Goal: Information Seeking & Learning: Learn about a topic

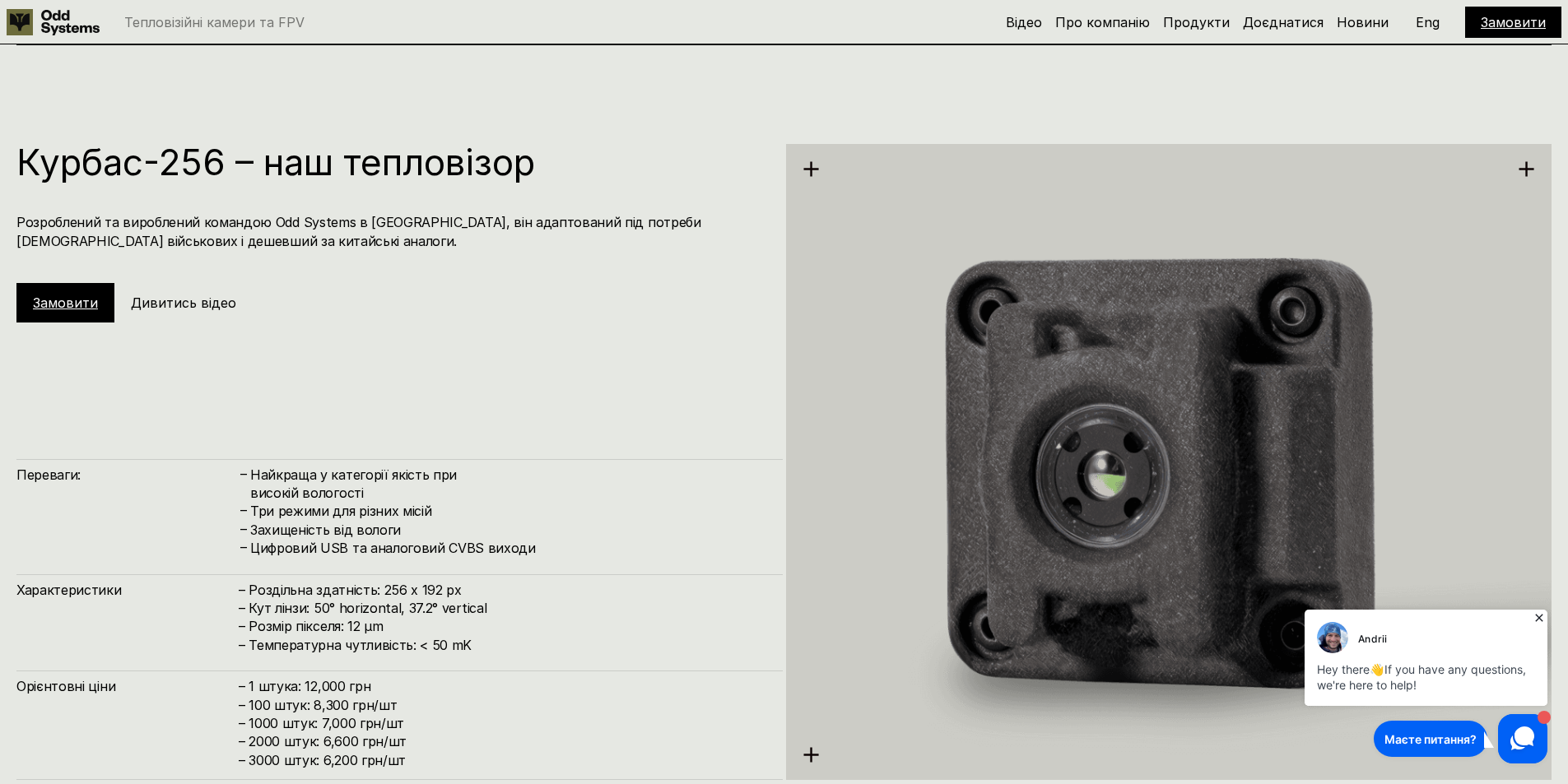
scroll to position [2387, 0]
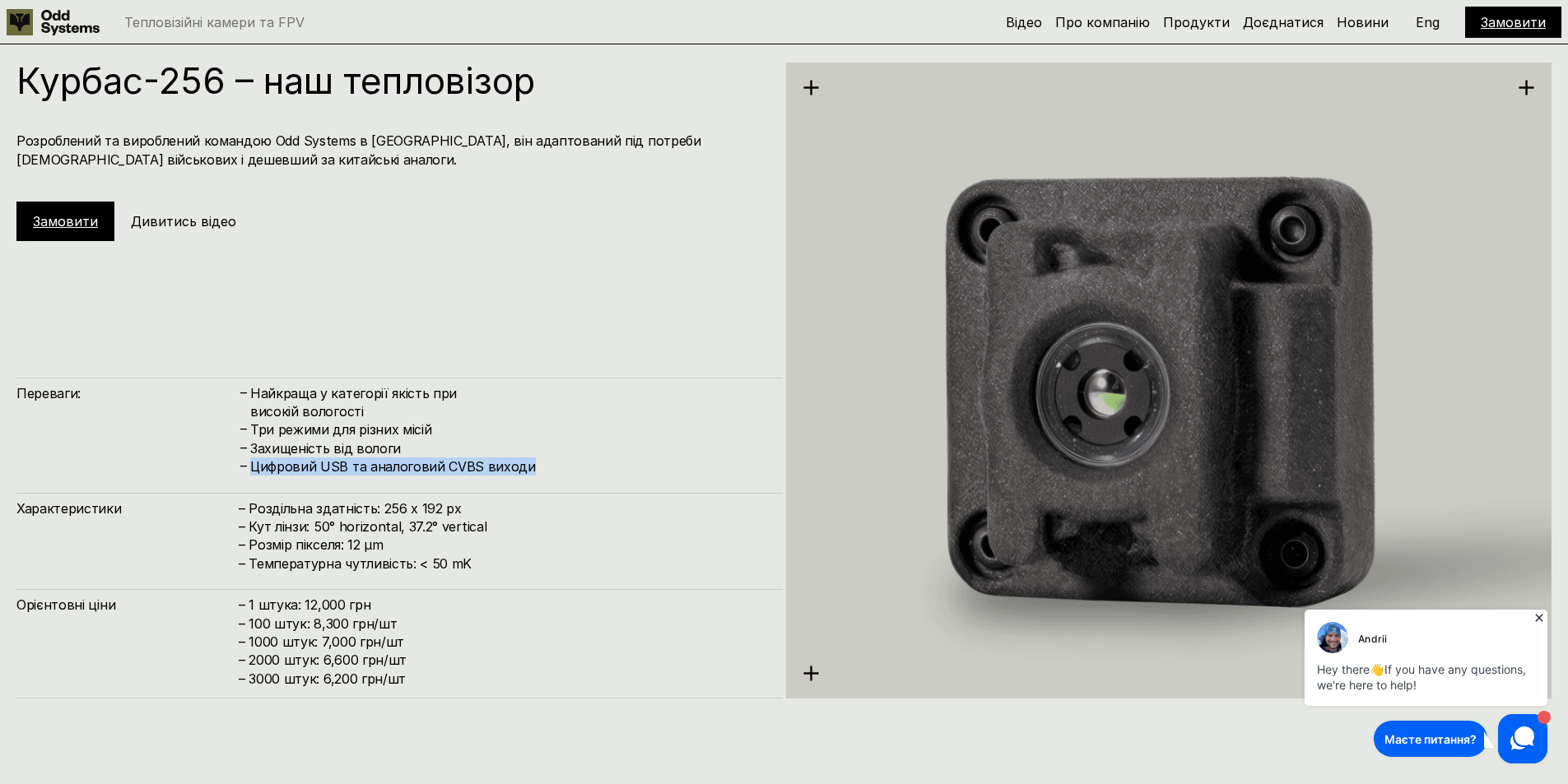
drag, startPoint x: 252, startPoint y: 466, endPoint x: 546, endPoint y: 461, distance: 294.0
click at [546, 461] on h4 "Цифровий USB та аналоговий CVBS виходи" at bounding box center [508, 467] width 516 height 18
click at [549, 461] on h4 "Цифровий USB та аналоговий CVBS виходи" at bounding box center [508, 467] width 516 height 18
click at [533, 652] on h4 "– 1 штука: 12,000 грн – 100 штук: 8,300 грн/шт – 1000 штук: 7,000 грн/шт – 2000…" at bounding box center [502, 642] width 528 height 92
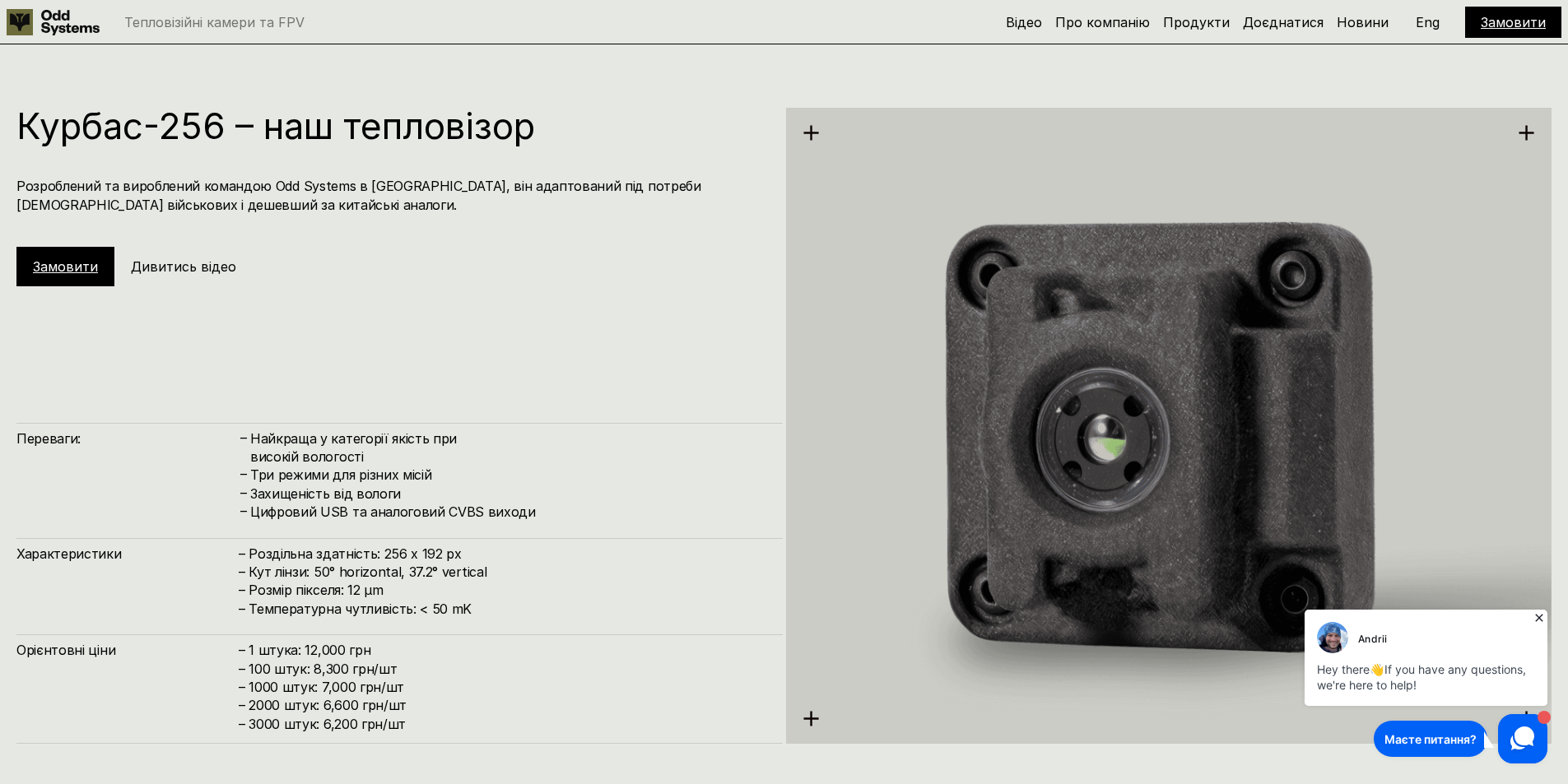
scroll to position [2222, 0]
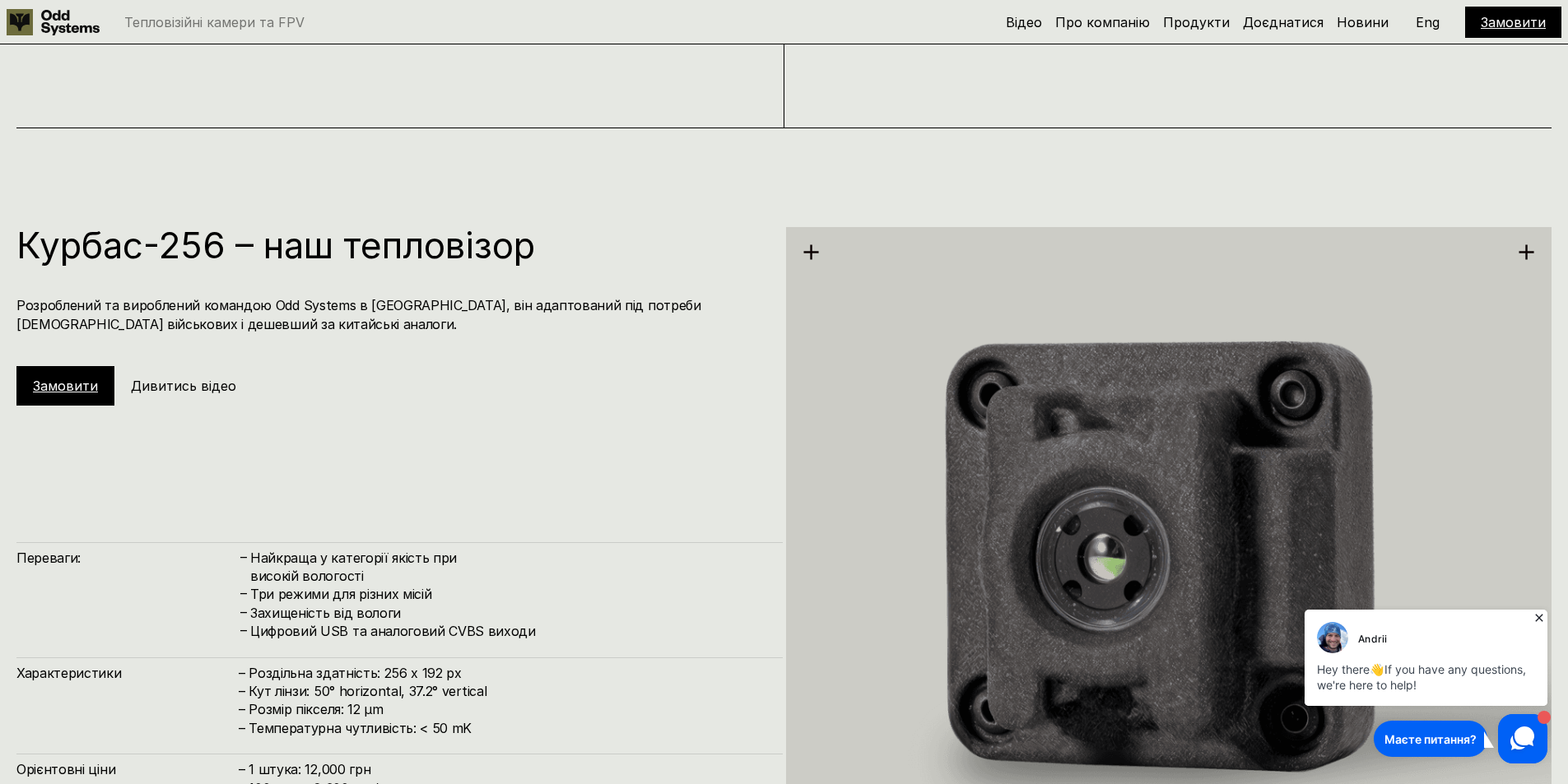
click at [169, 386] on h5 "Дивитись відео" at bounding box center [184, 386] width 105 height 18
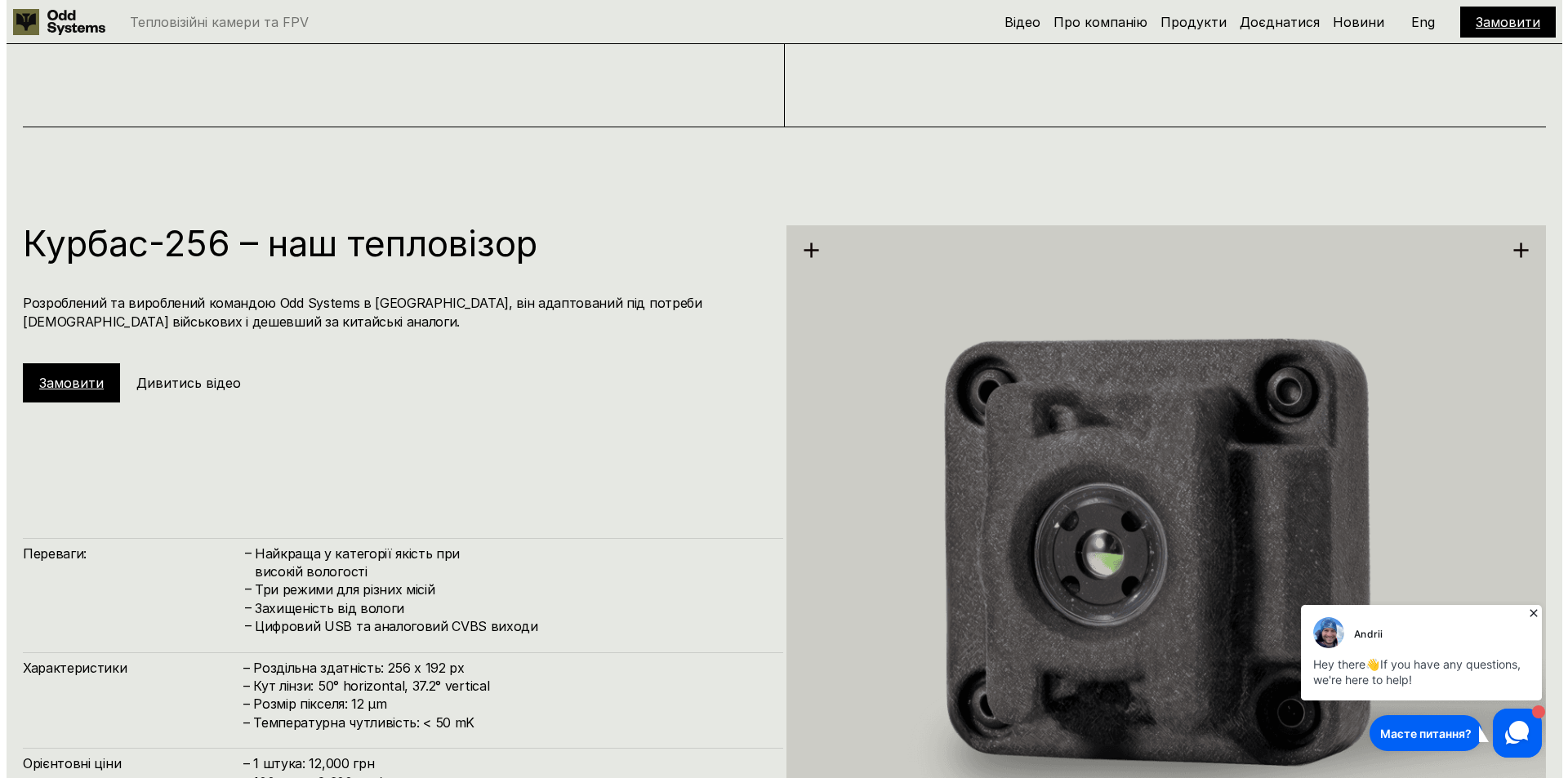
scroll to position [2201, 0]
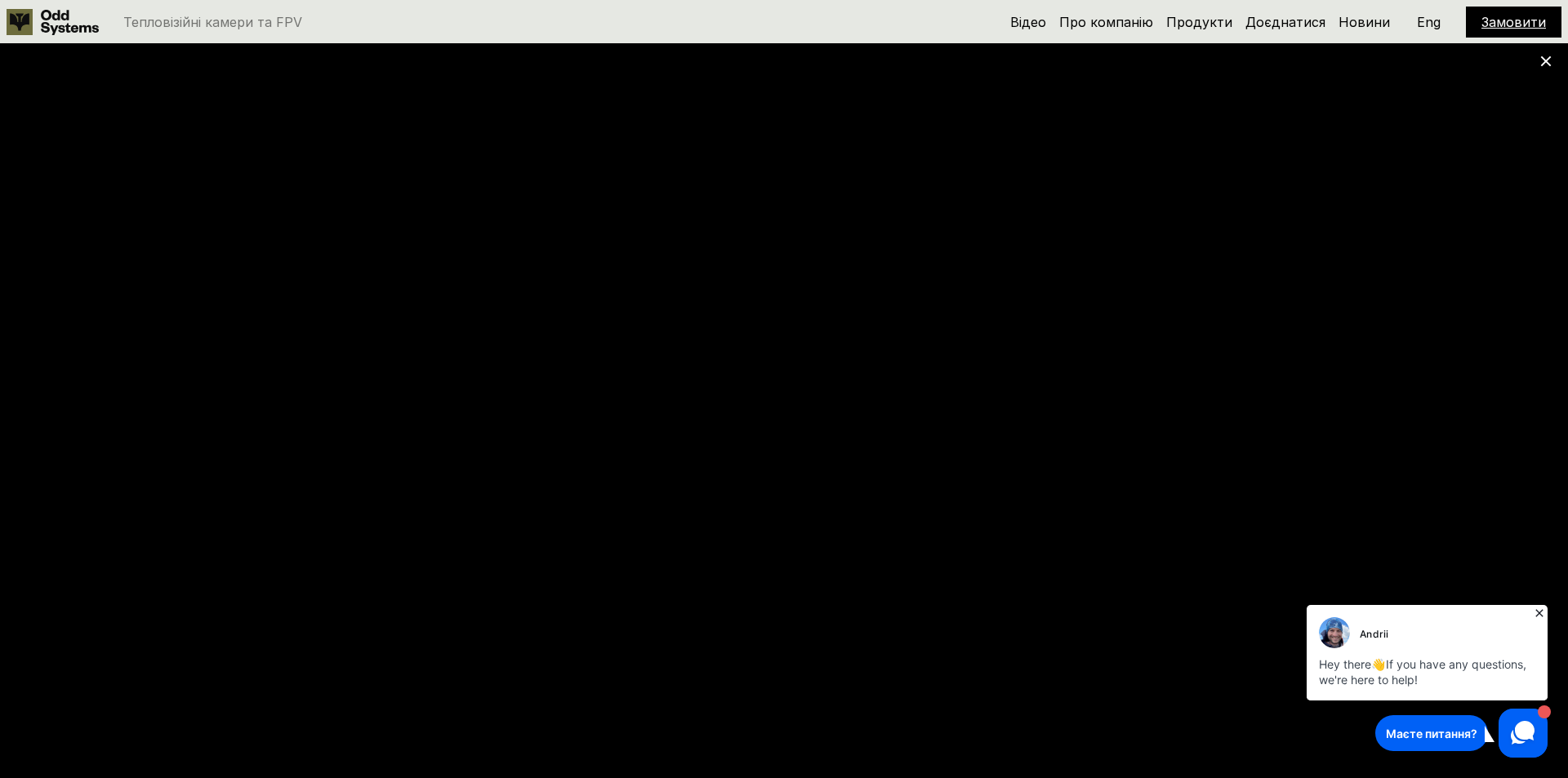
click at [1544, 614] on icon at bounding box center [1539, 613] width 16 height 16
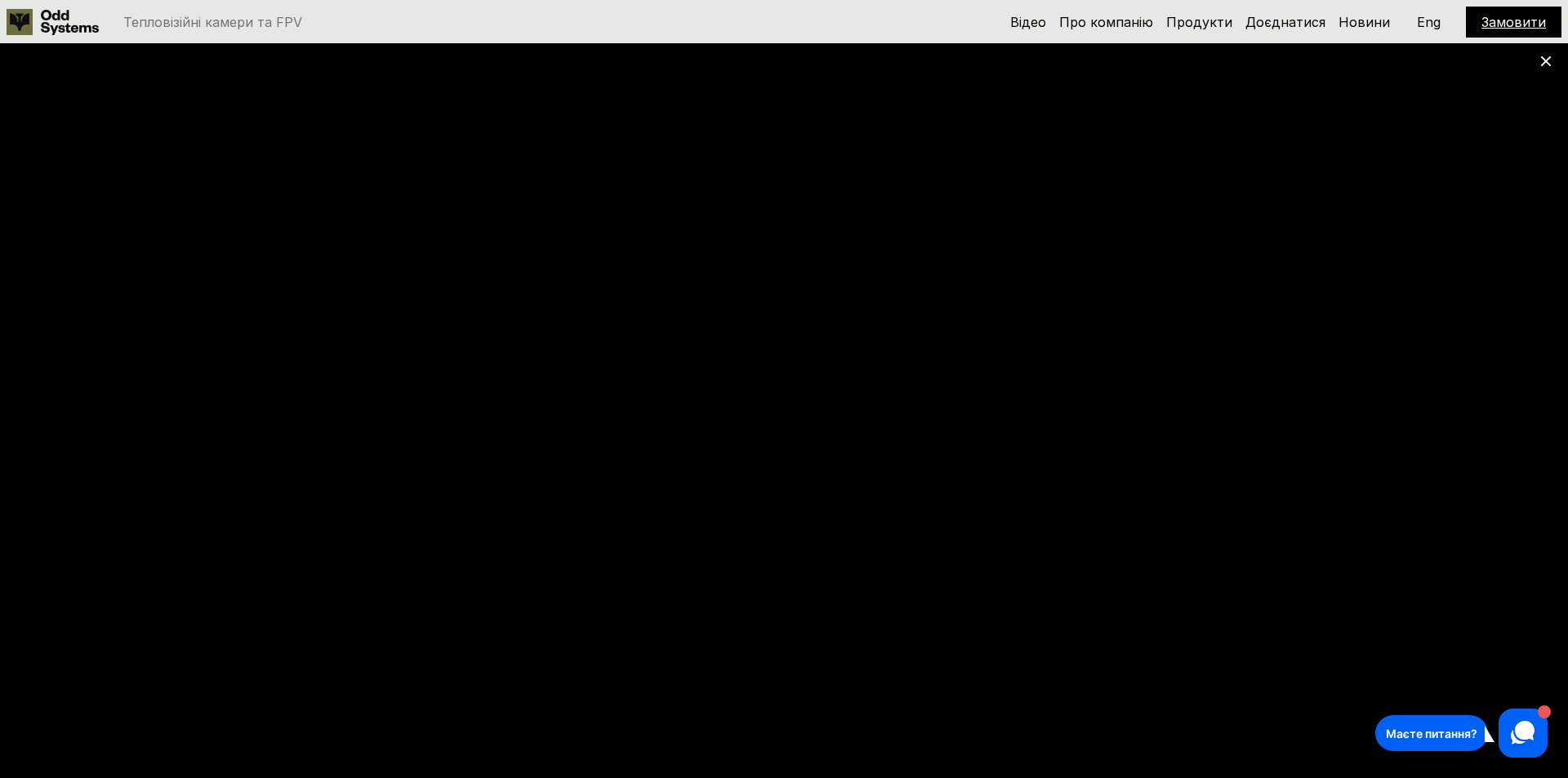
click at [1541, 63] on icon at bounding box center [1546, 61] width 11 height 11
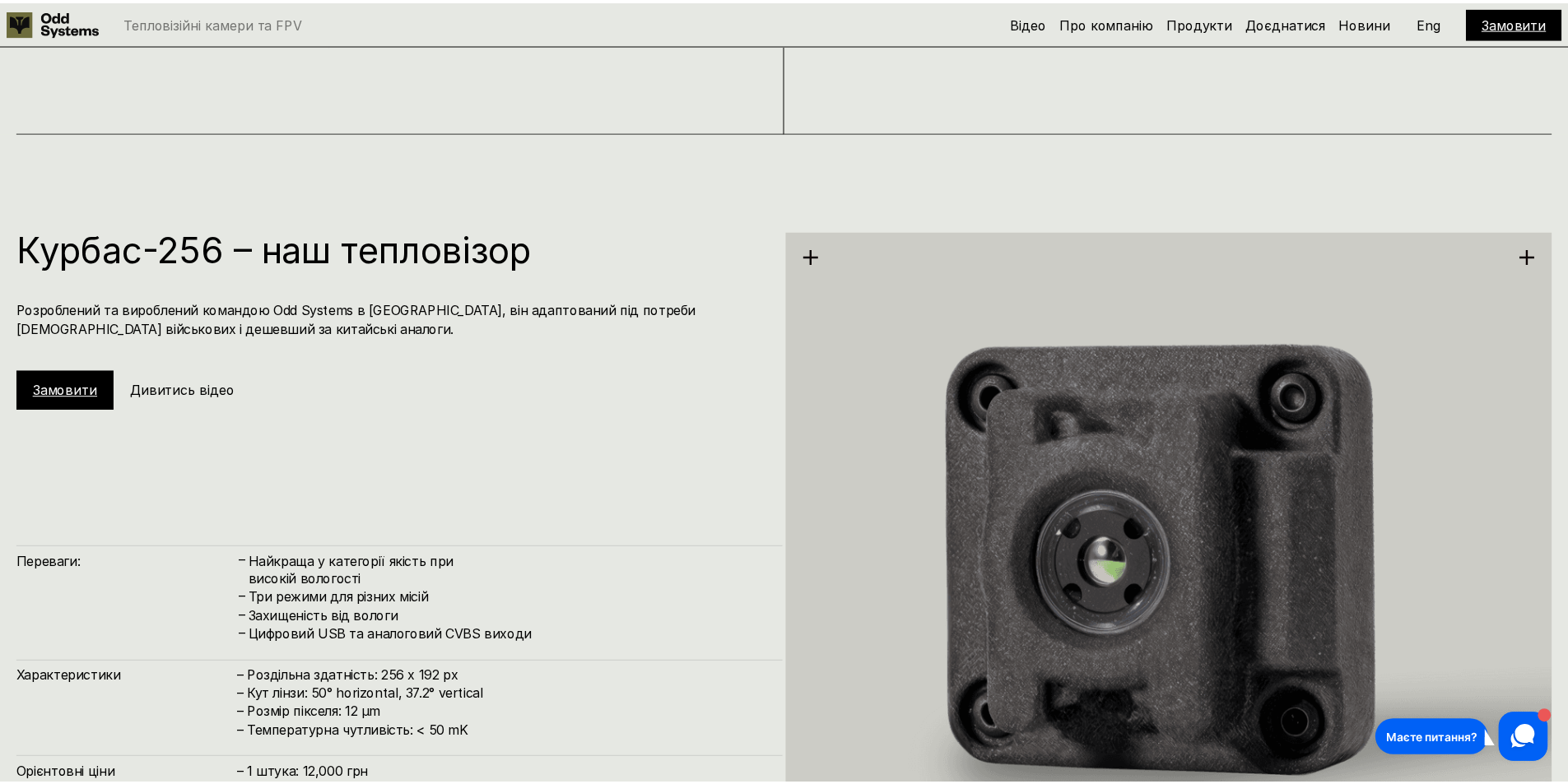
scroll to position [2222, 0]
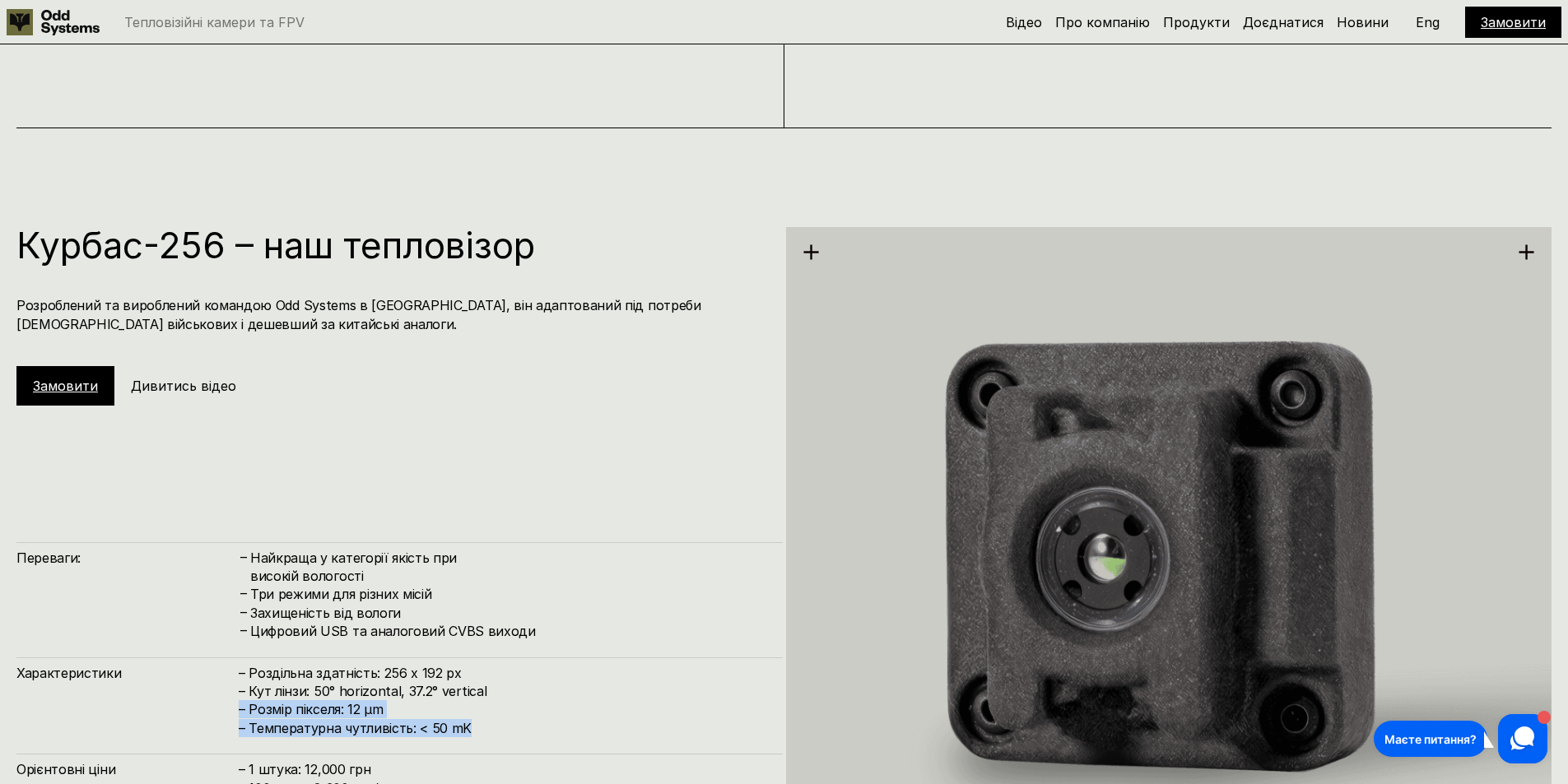
click at [528, 711] on h4 "– Роздільна здатність: 256 x 192 px – Кут лінзи: 50° horizontal, 37.2° vertical…" at bounding box center [502, 701] width 528 height 74
click at [534, 661] on div "Характеристики – Роздільна здатність: 256 x 192 px – Кут лінзи: 50° horizontal,…" at bounding box center [399, 698] width 766 height 81
click at [292, 633] on h4 "Цифровий USB та аналоговий CVBS виходи" at bounding box center [508, 631] width 516 height 18
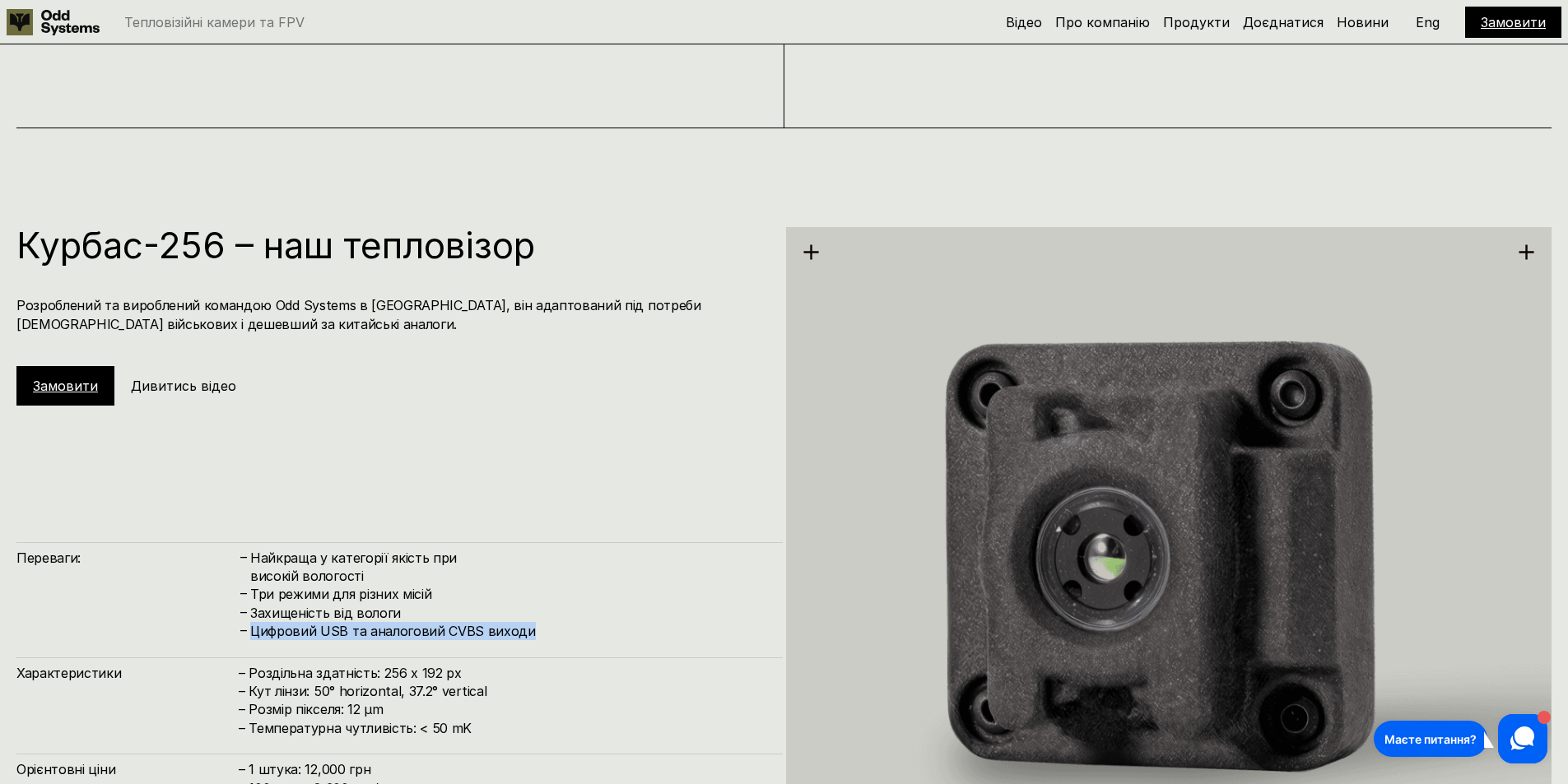
drag, startPoint x: 292, startPoint y: 633, endPoint x: 482, endPoint y: 623, distance: 190.3
click at [482, 623] on h4 "Цифровий USB та аналоговий CVBS виходи" at bounding box center [508, 631] width 516 height 18
click at [483, 623] on h4 "Цифровий USB та аналоговий CVBS виходи" at bounding box center [508, 631] width 516 height 18
drag, startPoint x: 483, startPoint y: 623, endPoint x: 399, endPoint y: 625, distance: 84.0
click at [399, 626] on h4 "Цифровий USB та аналоговий CVBS виходи" at bounding box center [508, 631] width 516 height 18
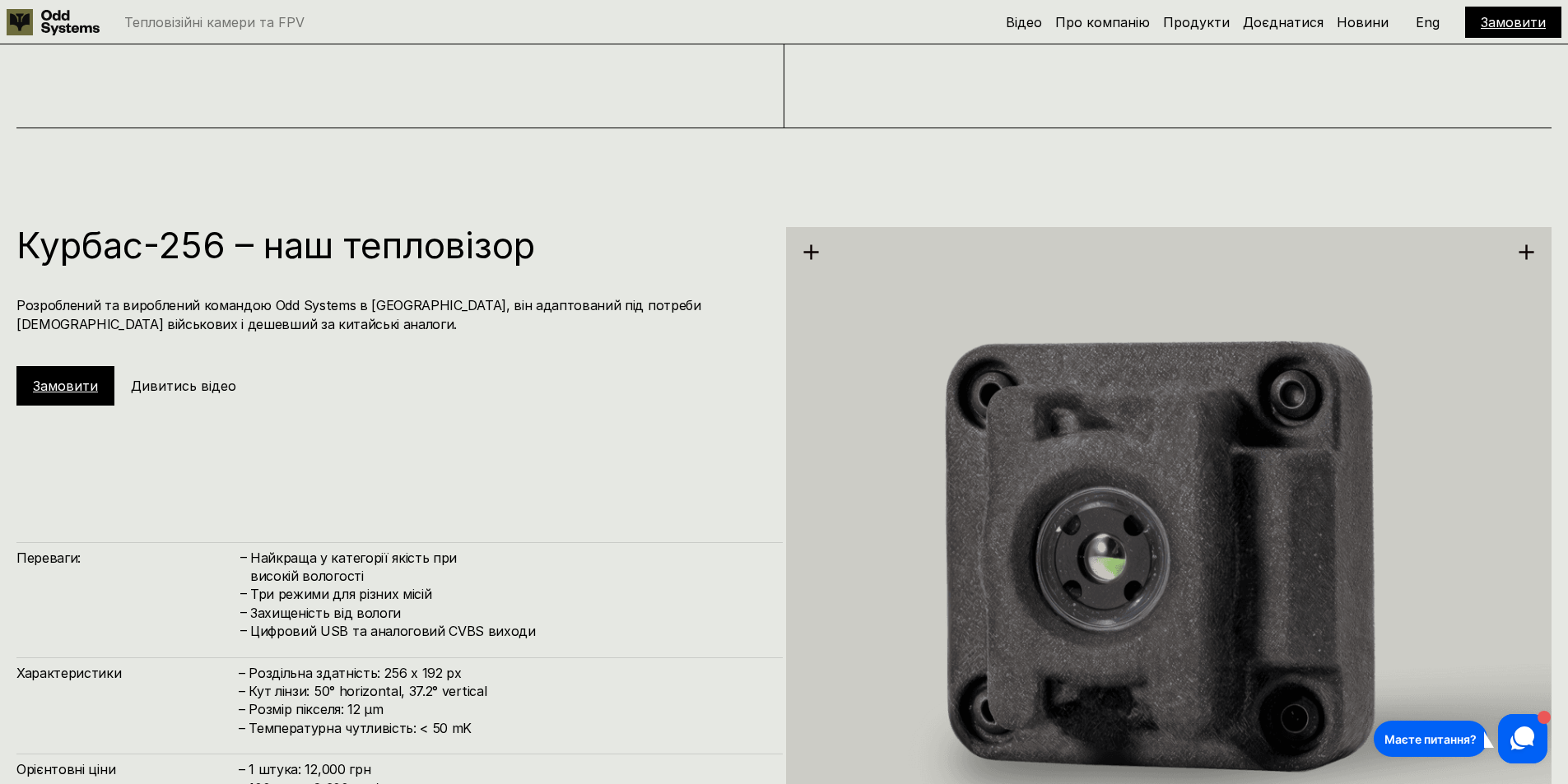
click at [575, 462] on div "Курбас-256 – наш тепловізор Розроблений та вироблений командою Odd Systems в [G…" at bounding box center [399, 545] width 766 height 636
click at [553, 633] on h4 "Цифровий USB та аналоговий CVBS виходи" at bounding box center [508, 631] width 516 height 18
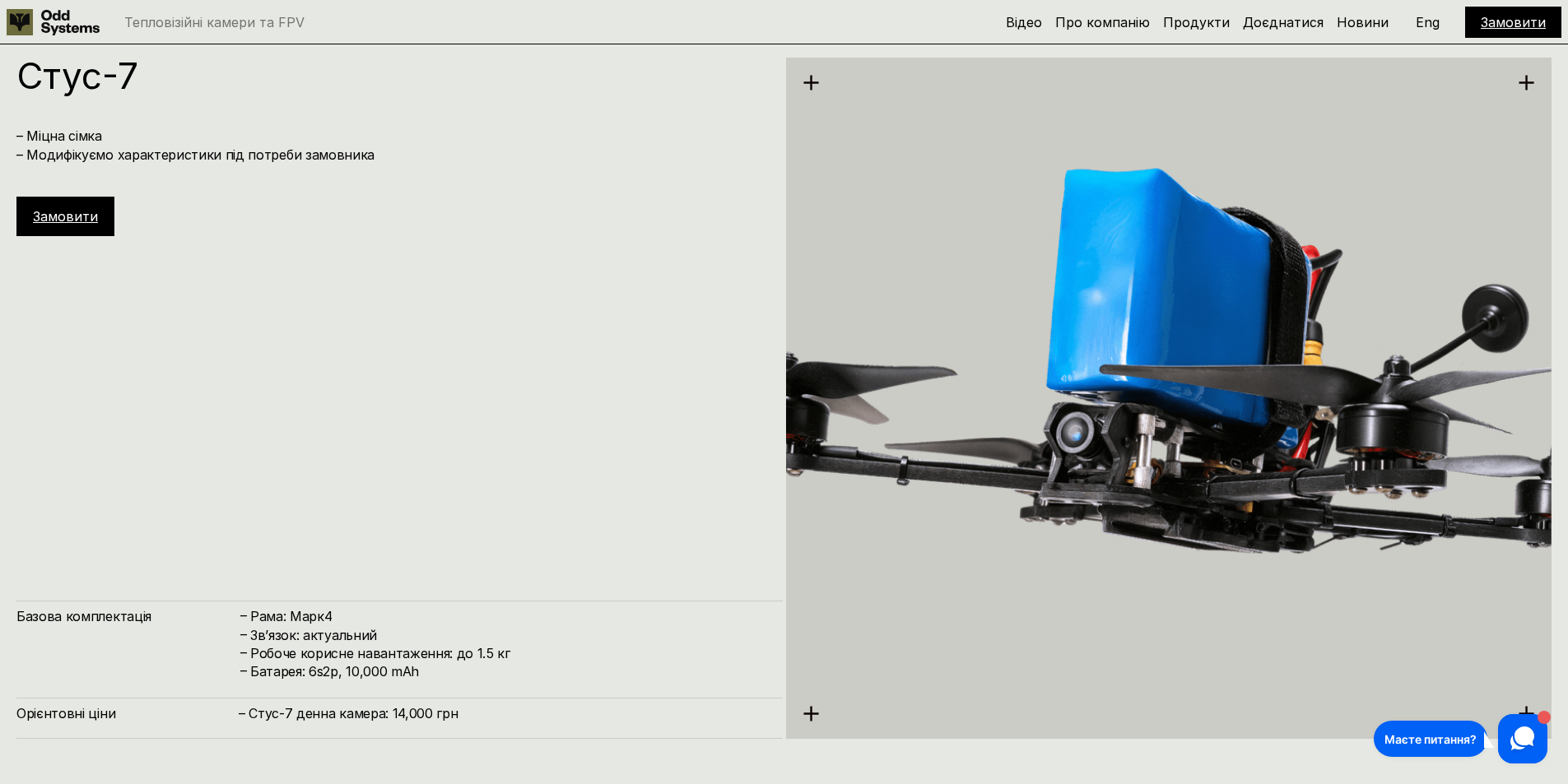
scroll to position [6172, 0]
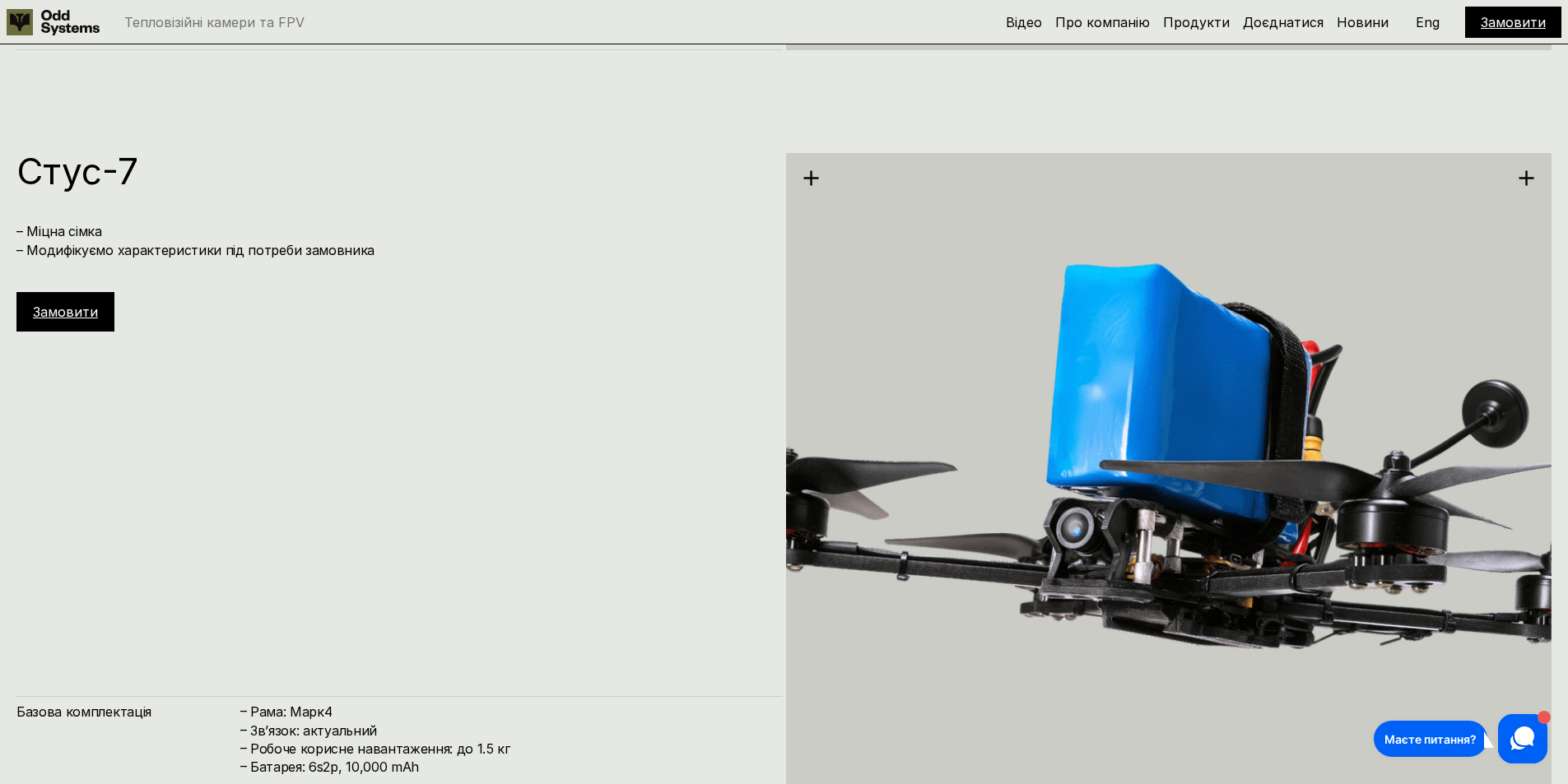
click at [38, 228] on h4 "– Міцна сімка – Модифікуємо характеристики під потреби замовника" at bounding box center [391, 240] width 749 height 37
drag, startPoint x: 38, startPoint y: 228, endPoint x: 338, endPoint y: 264, distance: 302.2
click at [338, 264] on div "[PERSON_NAME]-7 – Міцна сімка – Модифікуємо характеристики під потреби замовник…" at bounding box center [399, 242] width 766 height 179
click at [338, 264] on div "[PERSON_NAME]-7 – Міцна сімка – Модифікуємо характеристики під потреби замовник…" at bounding box center [399, 242] width 766 height 179
click at [338, 250] on h4 "– Міцна сімка – Модифікуємо характеристики під потреби замовника" at bounding box center [391, 240] width 749 height 37
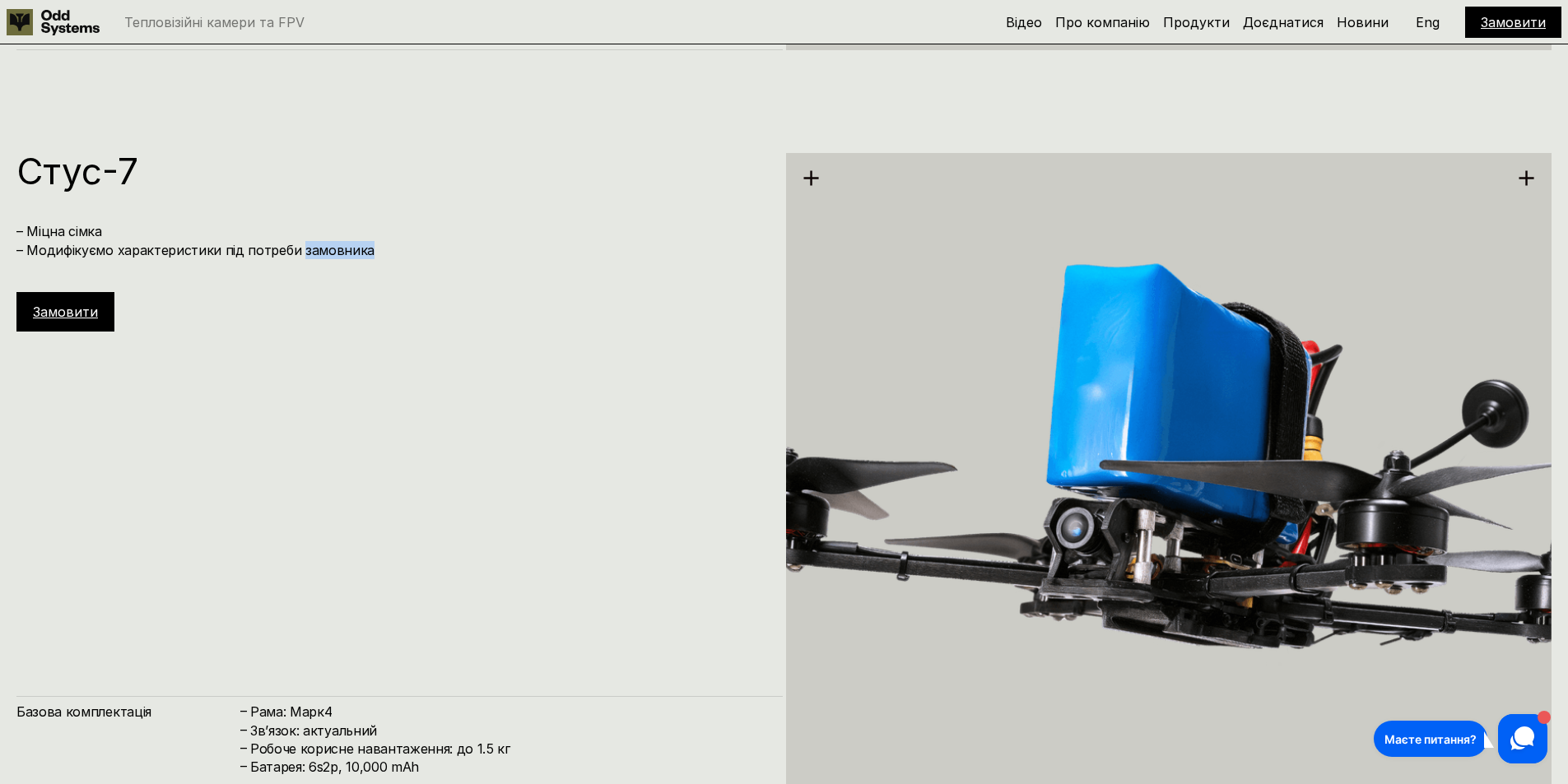
click at [338, 250] on h4 "– Міцна сімка – Модифікуємо характеристики під потреби замовника" at bounding box center [391, 240] width 749 height 37
click at [338, 253] on h4 "– Міцна сімка – Модифікуємо характеристики під потреби замовника" at bounding box center [391, 240] width 749 height 37
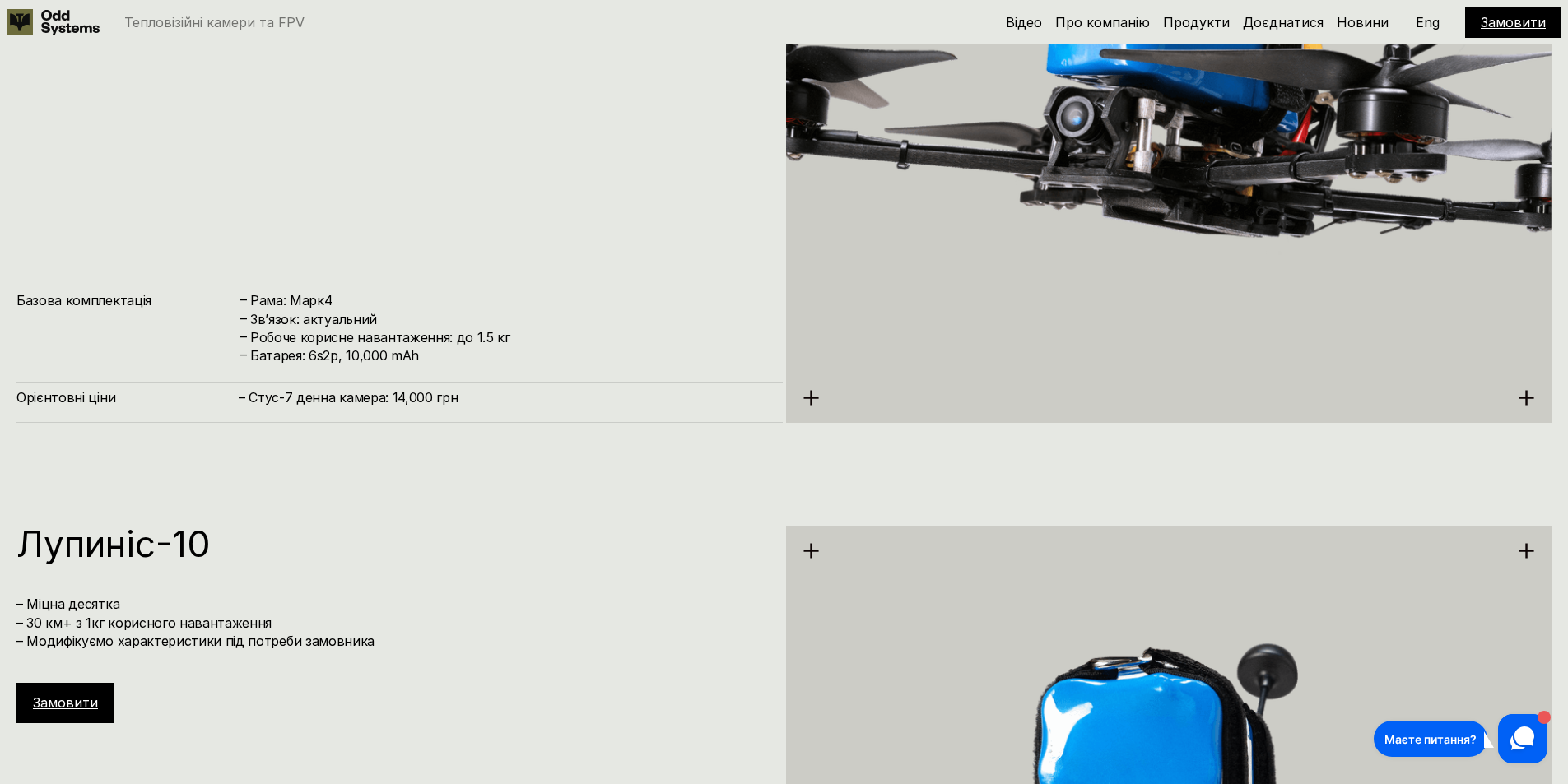
scroll to position [6254, 0]
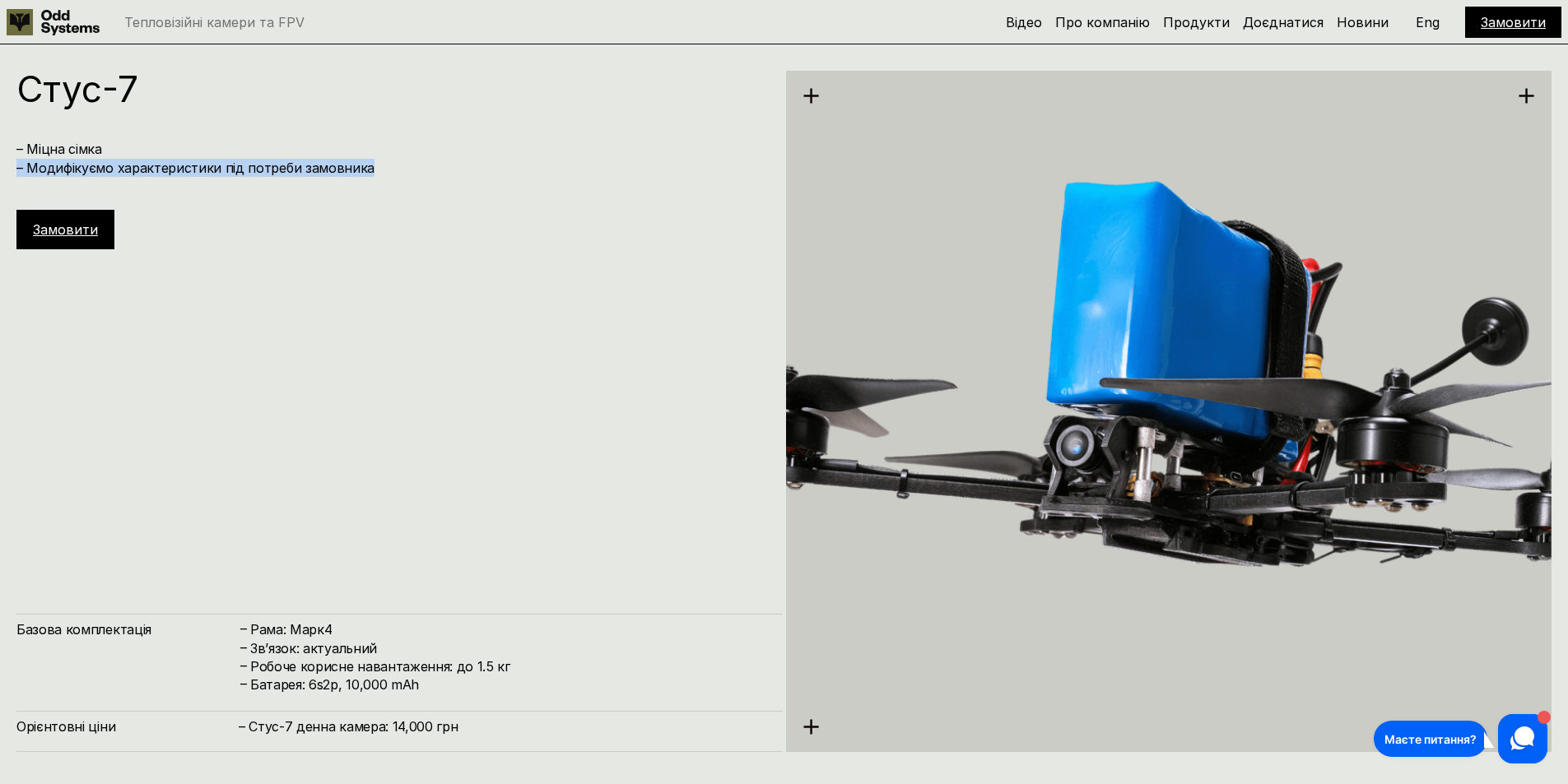
click at [346, 354] on div "[PERSON_NAME]-7 – Міцна сімка – Модифікуємо характеристики під потреби замовник…" at bounding box center [399, 411] width 766 height 681
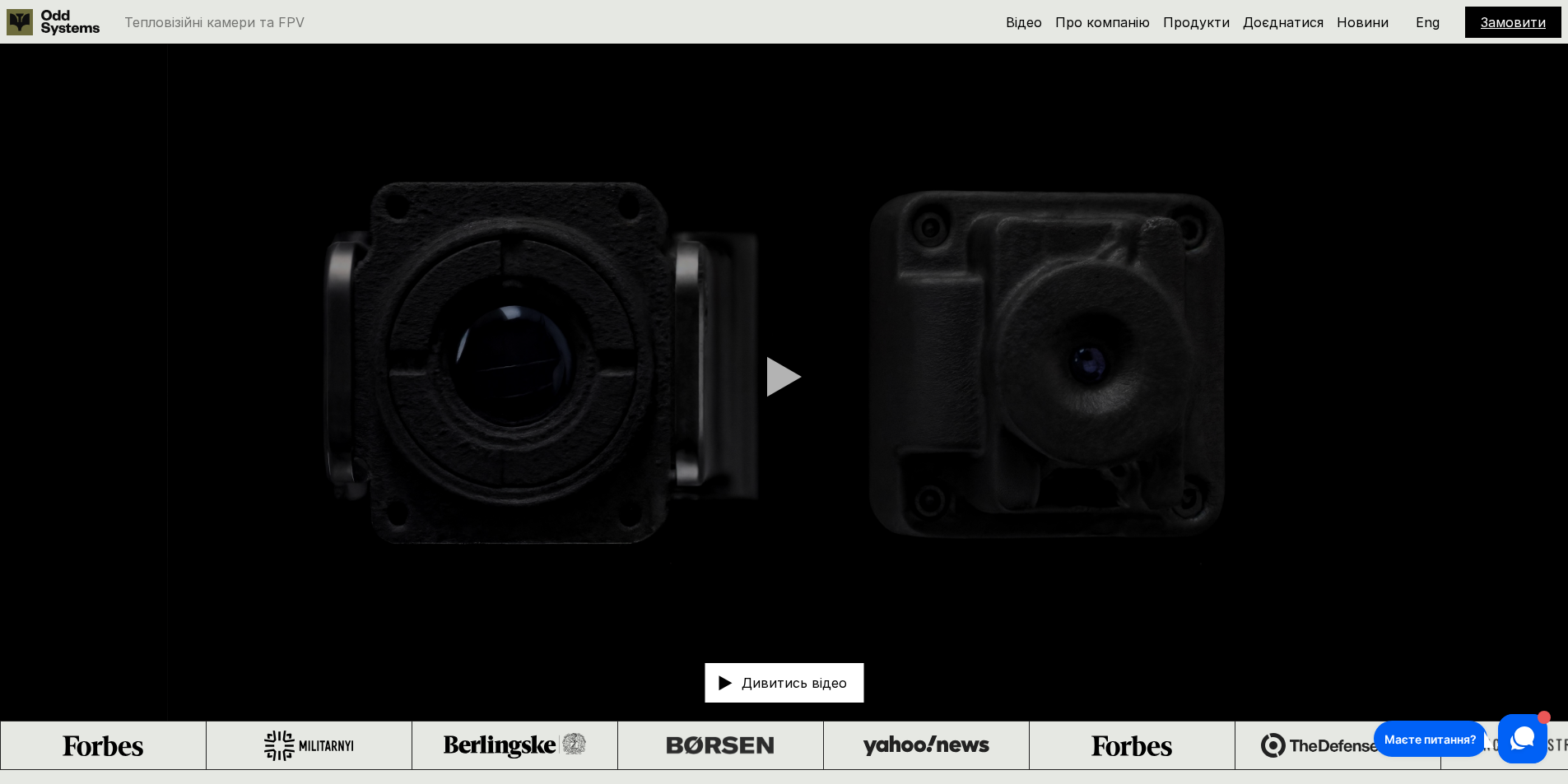
scroll to position [0, 0]
